Goal: Task Accomplishment & Management: Use online tool/utility

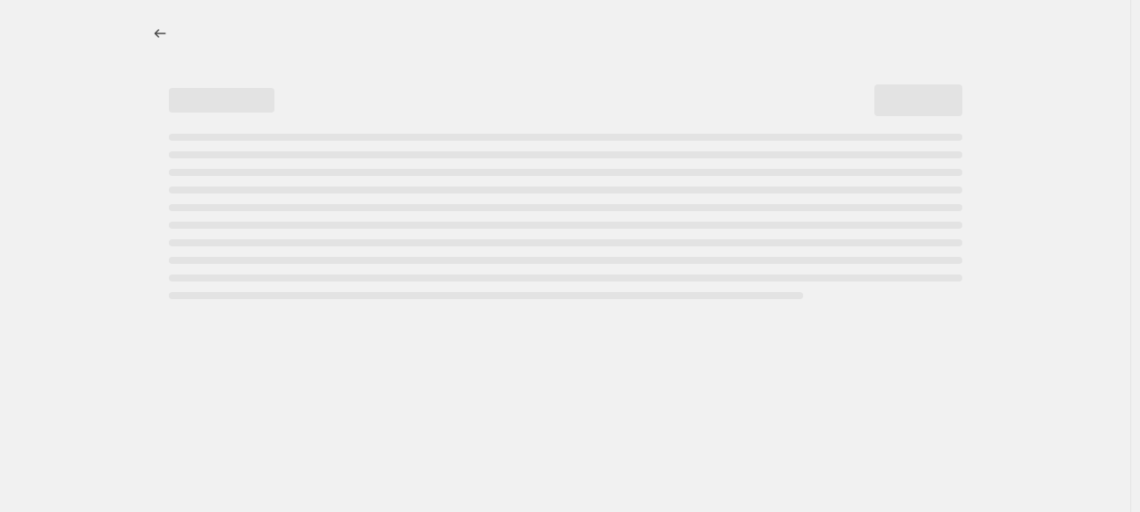
select select "percentage"
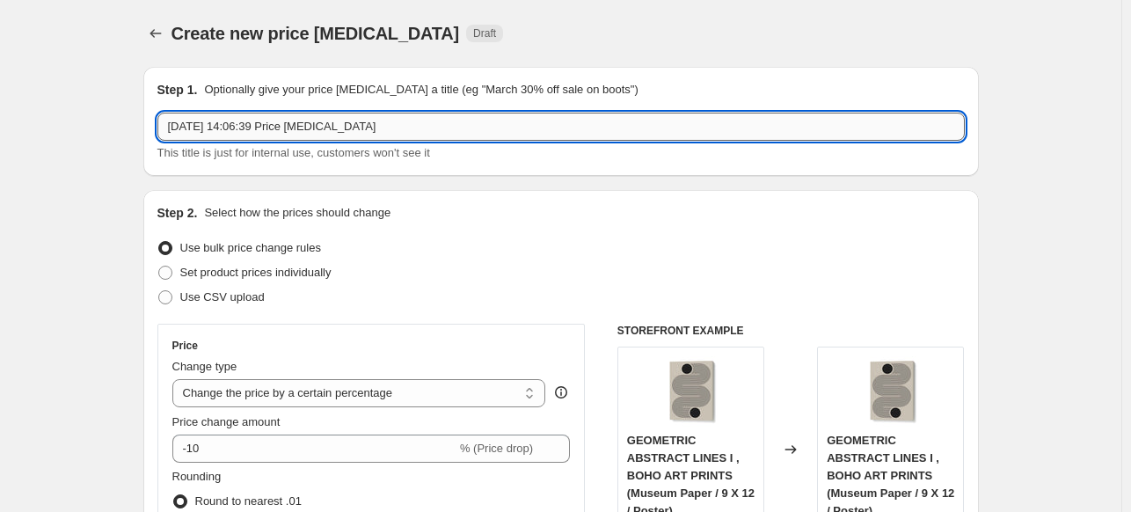
click at [582, 135] on input "[DATE] 14:06:39 Price [MEDICAL_DATA]" at bounding box center [560, 127] width 807 height 28
paste input "[PERSON_NAME]"
type input "[PERSON_NAME] 15%"
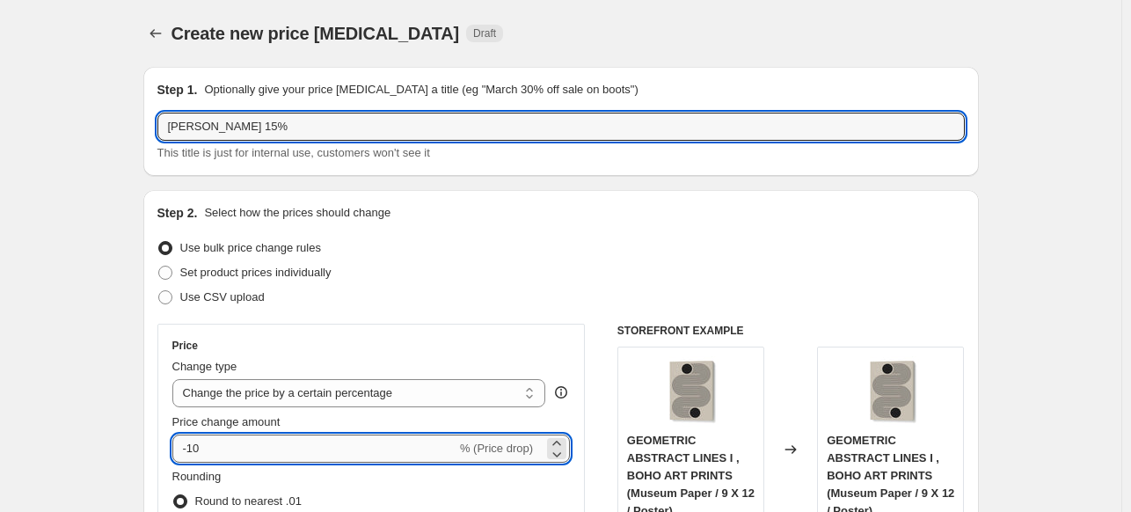
click at [356, 453] on input "-10" at bounding box center [314, 449] width 284 height 28
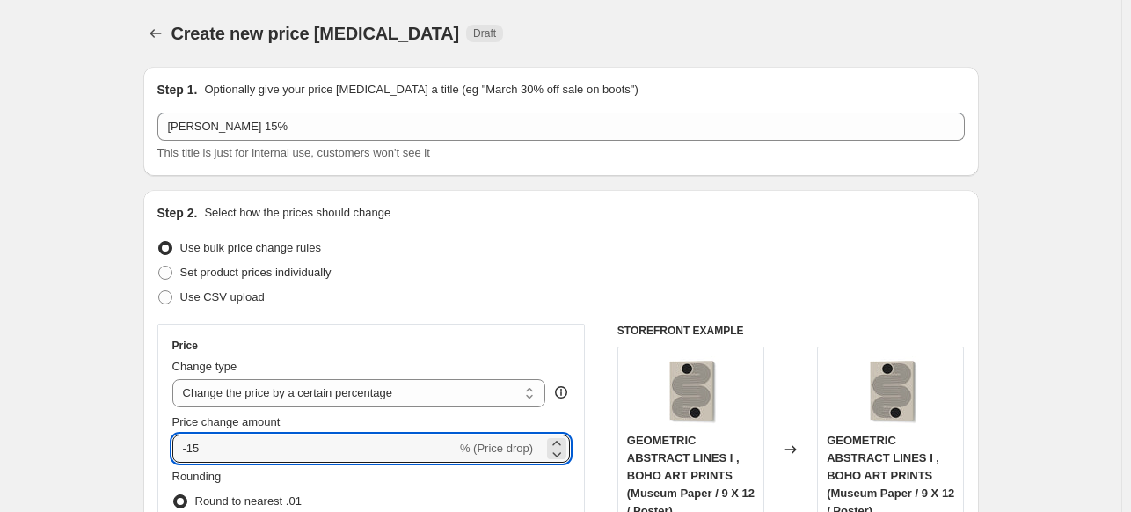
type input "-15"
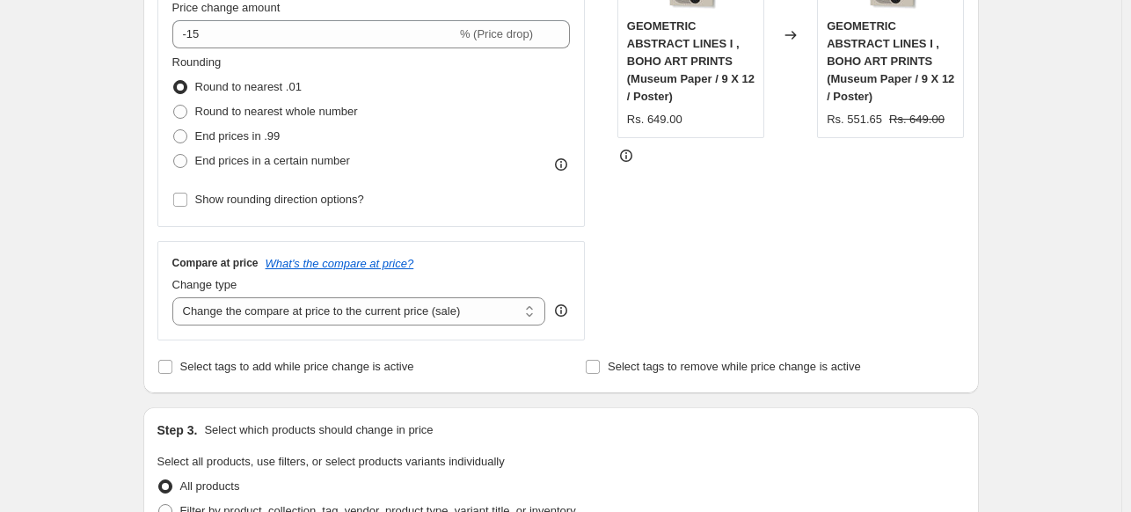
scroll to position [528, 0]
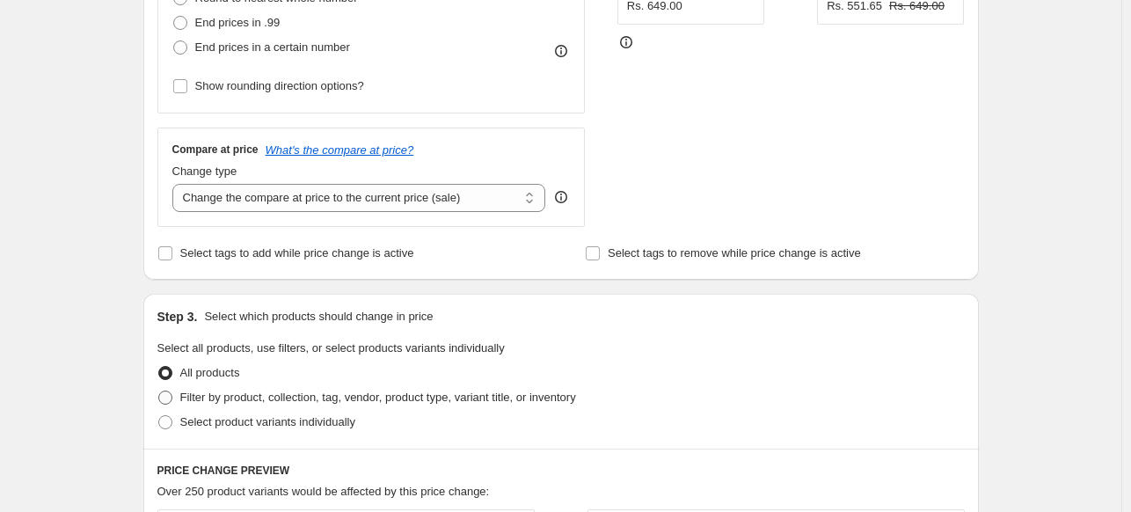
click at [218, 407] on label "Filter by product, collection, tag, vendor, product type, variant title, or inv…" at bounding box center [366, 397] width 419 height 25
click at [159, 391] on input "Filter by product, collection, tag, vendor, product type, variant title, or inv…" at bounding box center [158, 391] width 1 height 1
radio input "true"
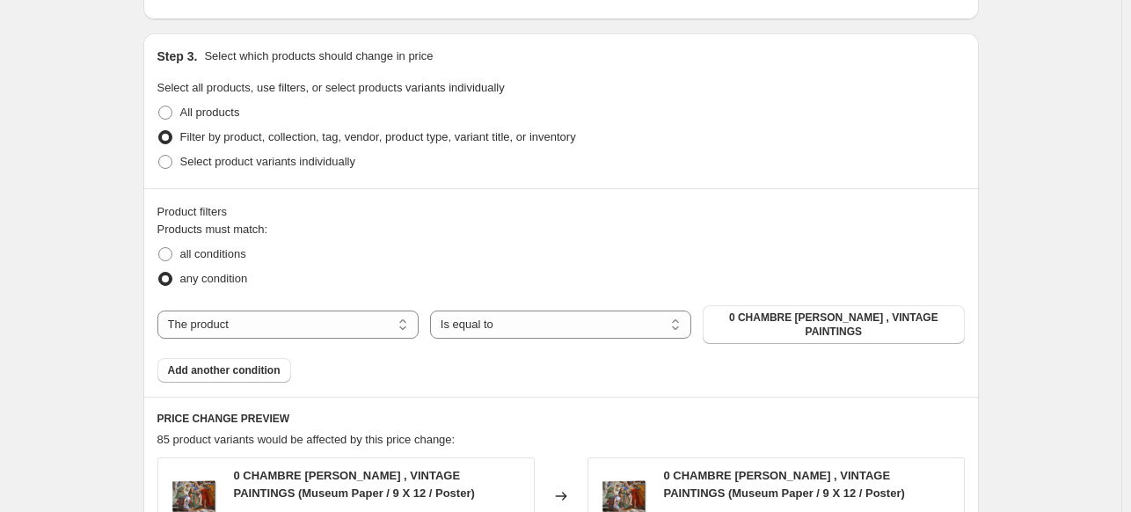
scroll to position [792, 0]
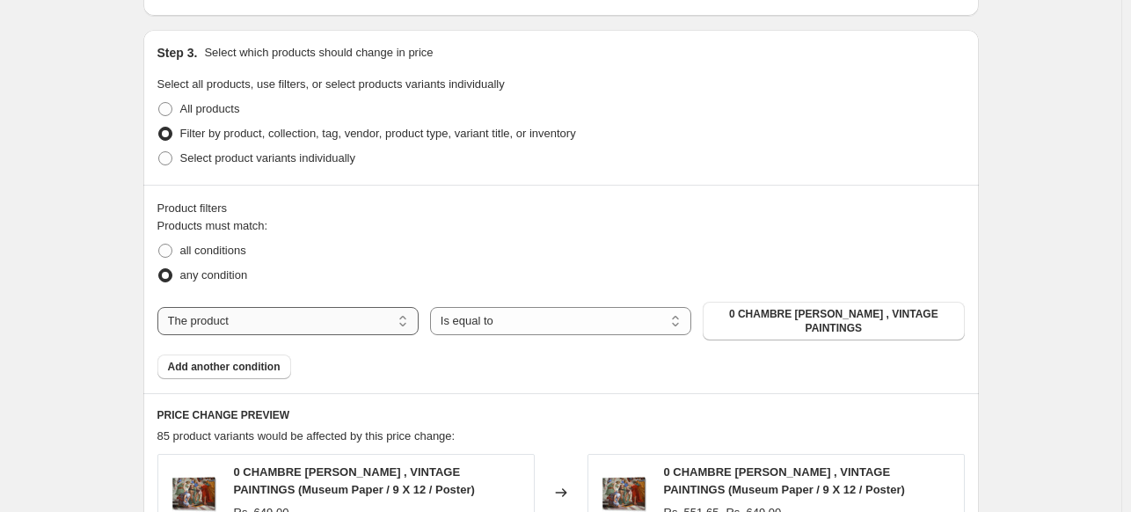
click at [382, 315] on select "The product The product's collection The product's tag The product's vendor The…" at bounding box center [287, 321] width 261 height 28
select select "collection"
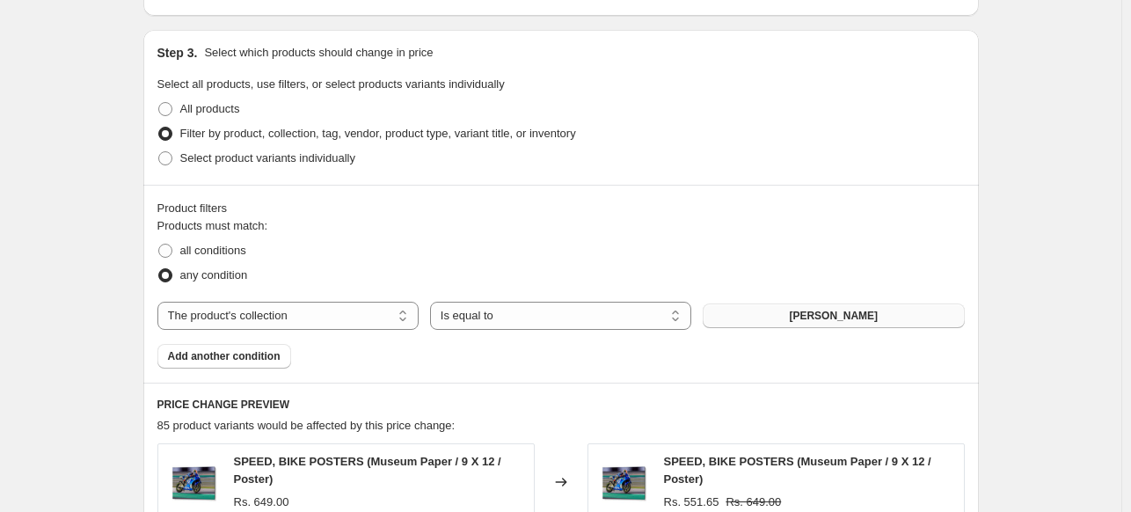
click at [833, 311] on span "[PERSON_NAME]" at bounding box center [833, 316] width 89 height 14
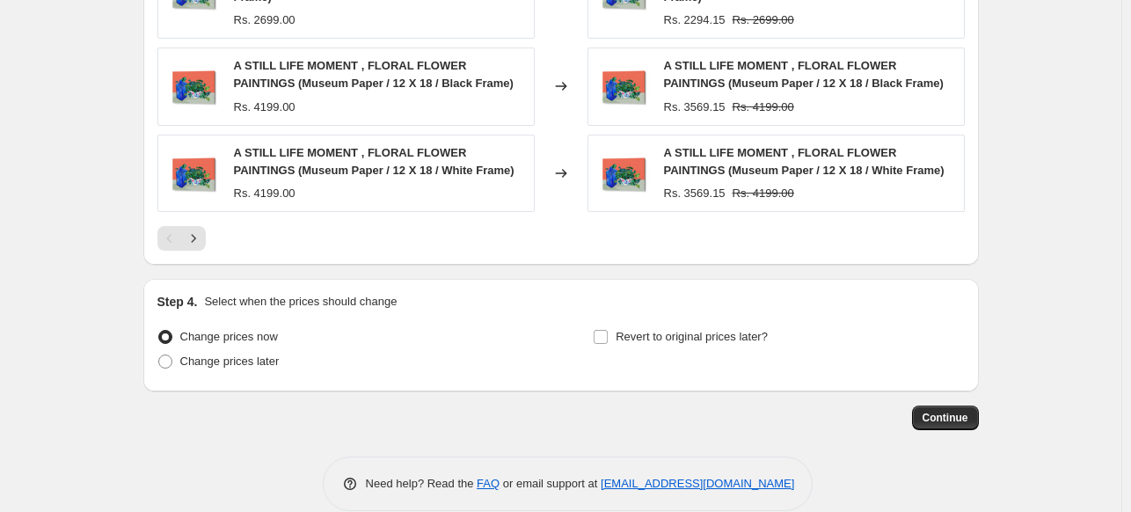
scroll to position [1471, 0]
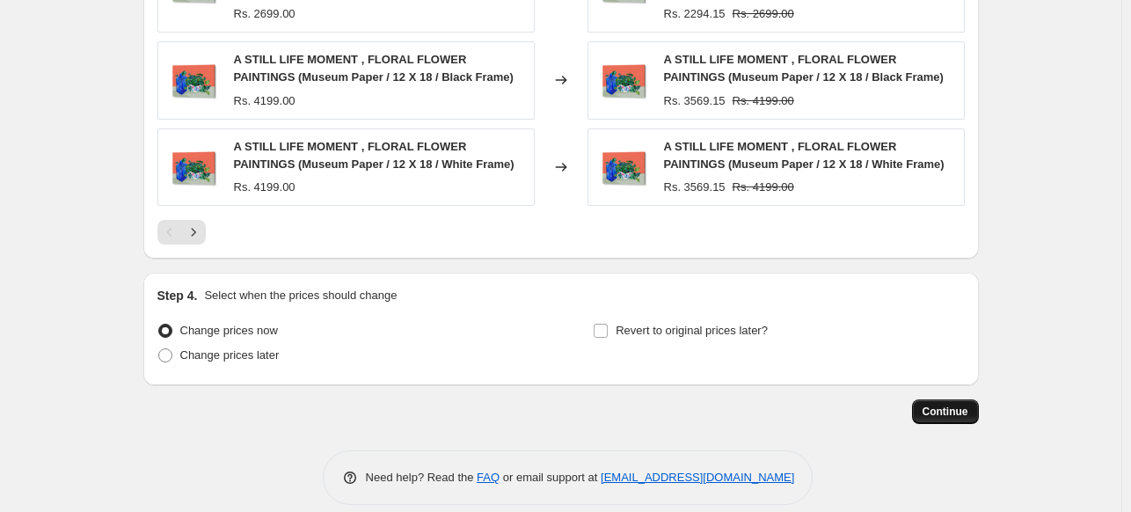
click at [957, 401] on button "Continue" at bounding box center [945, 411] width 67 height 25
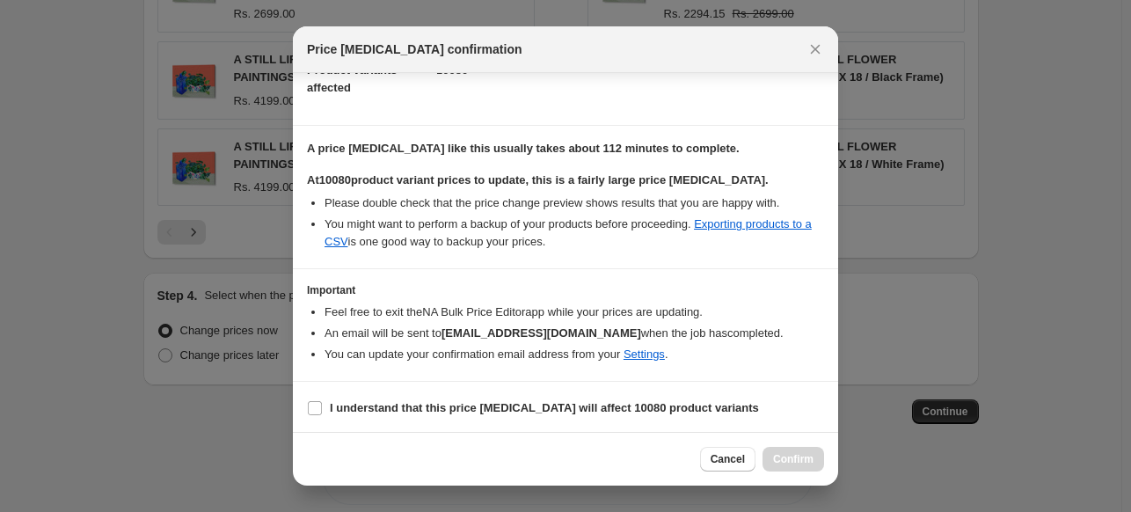
scroll to position [215, 0]
click at [509, 401] on b "I understand that this price [MEDICAL_DATA] will affect 10080 product variants" at bounding box center [544, 407] width 429 height 13
click at [322, 401] on input "I understand that this price [MEDICAL_DATA] will affect 10080 product variants" at bounding box center [315, 408] width 14 height 14
checkbox input "true"
click at [788, 459] on span "Confirm" at bounding box center [793, 459] width 40 height 14
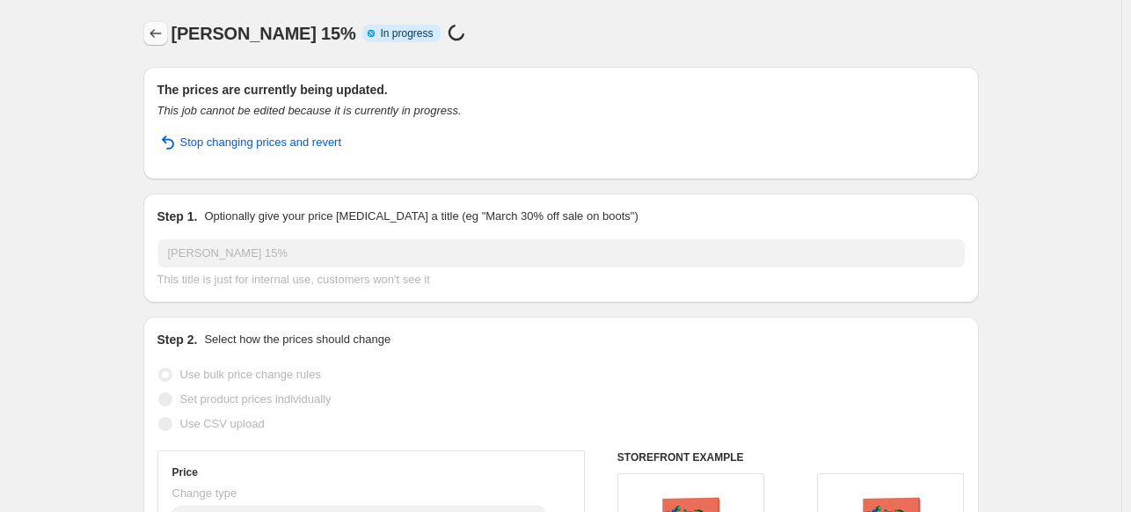
click at [151, 33] on icon "Price change jobs" at bounding box center [156, 34] width 18 height 18
